Goal: Book appointment/travel/reservation

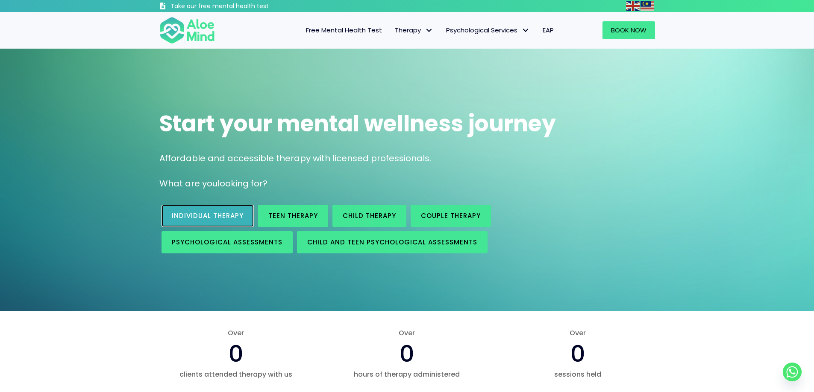
click at [190, 219] on span "Individual therapy" at bounding box center [208, 215] width 72 height 9
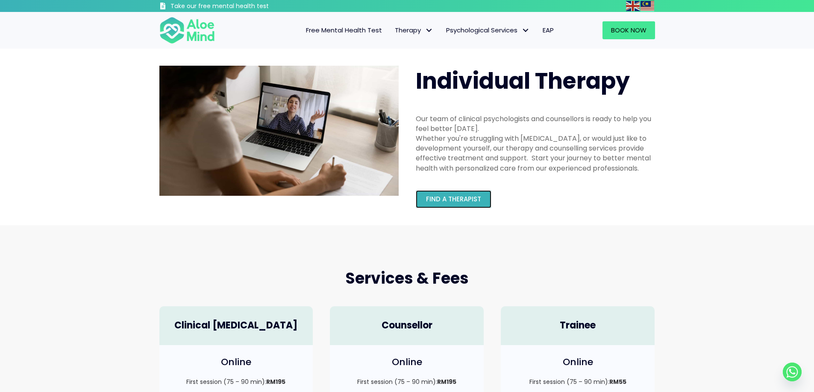
click at [463, 194] on link "Find a therapist" at bounding box center [454, 199] width 76 height 18
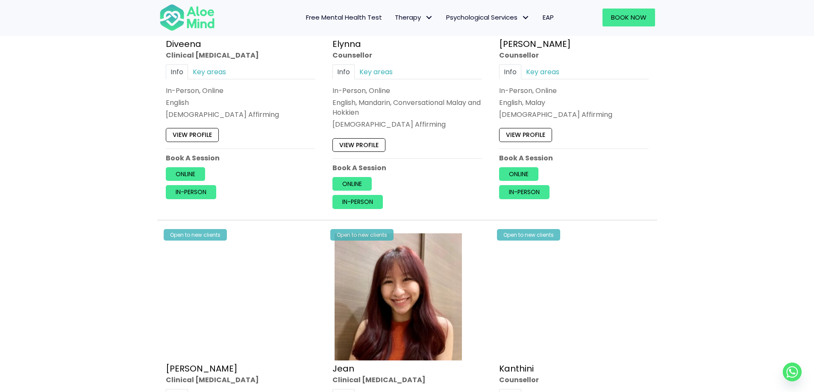
scroll to position [897, 0]
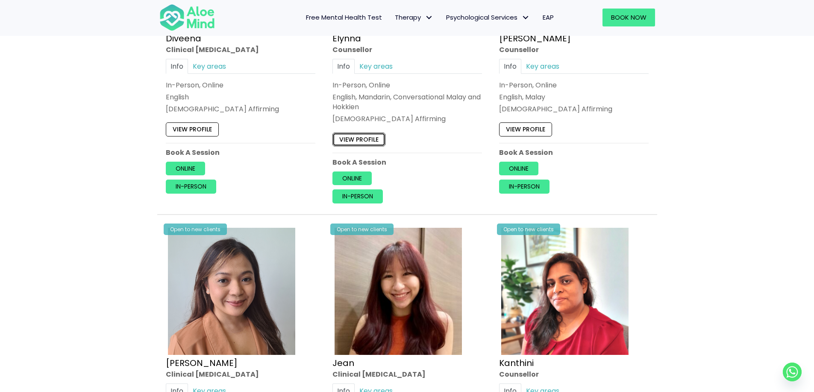
click at [365, 138] on link "View profile" at bounding box center [358, 140] width 53 height 14
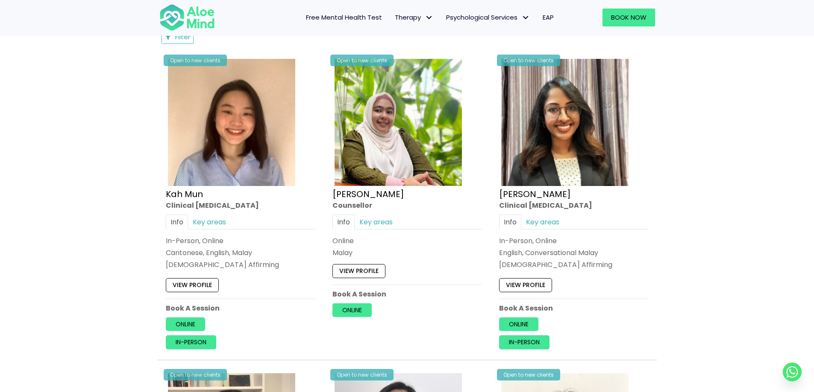
scroll to position [427, 0]
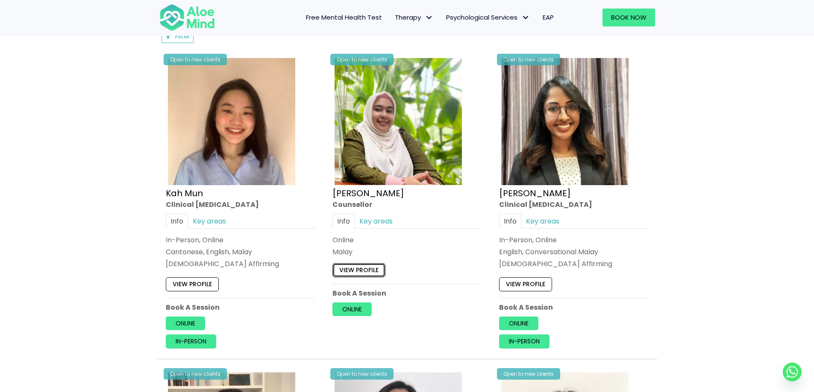
click at [367, 269] on link "View profile" at bounding box center [358, 270] width 53 height 14
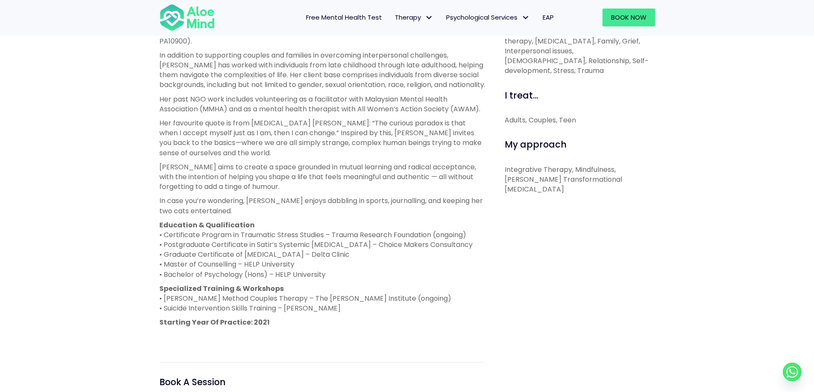
scroll to position [342, 0]
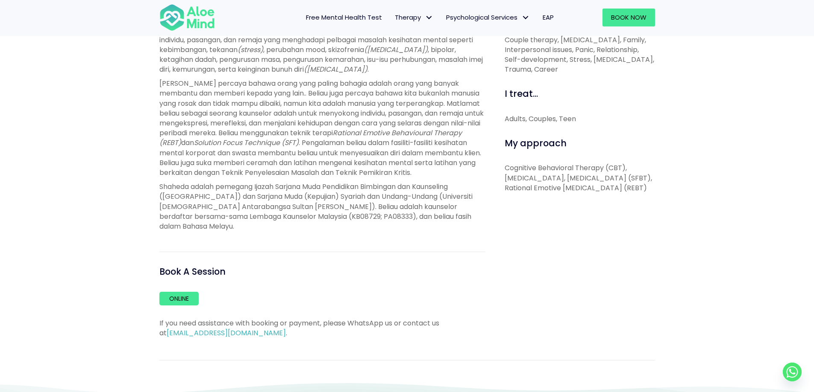
scroll to position [342, 0]
click at [183, 299] on link "Online" at bounding box center [178, 298] width 39 height 14
